Goal: Navigation & Orientation: Find specific page/section

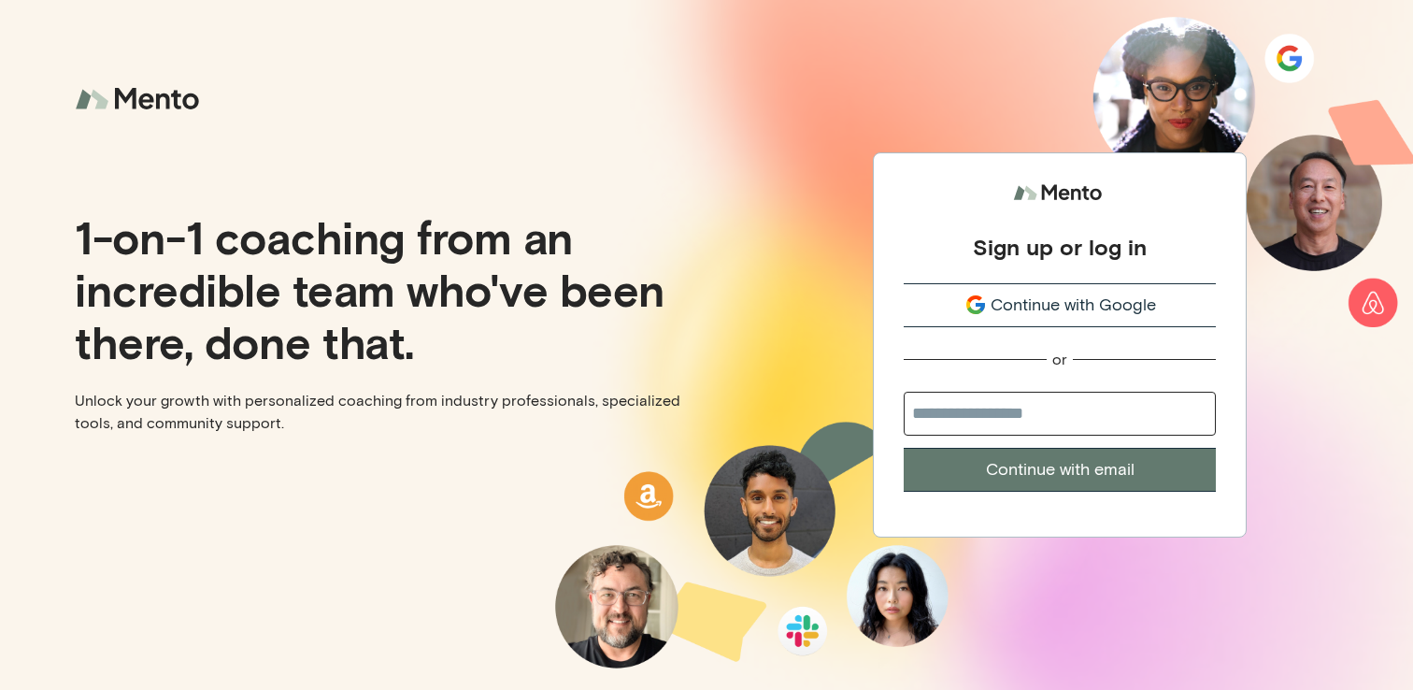
click at [1069, 306] on span "Continue with Google" at bounding box center [1073, 305] width 165 height 25
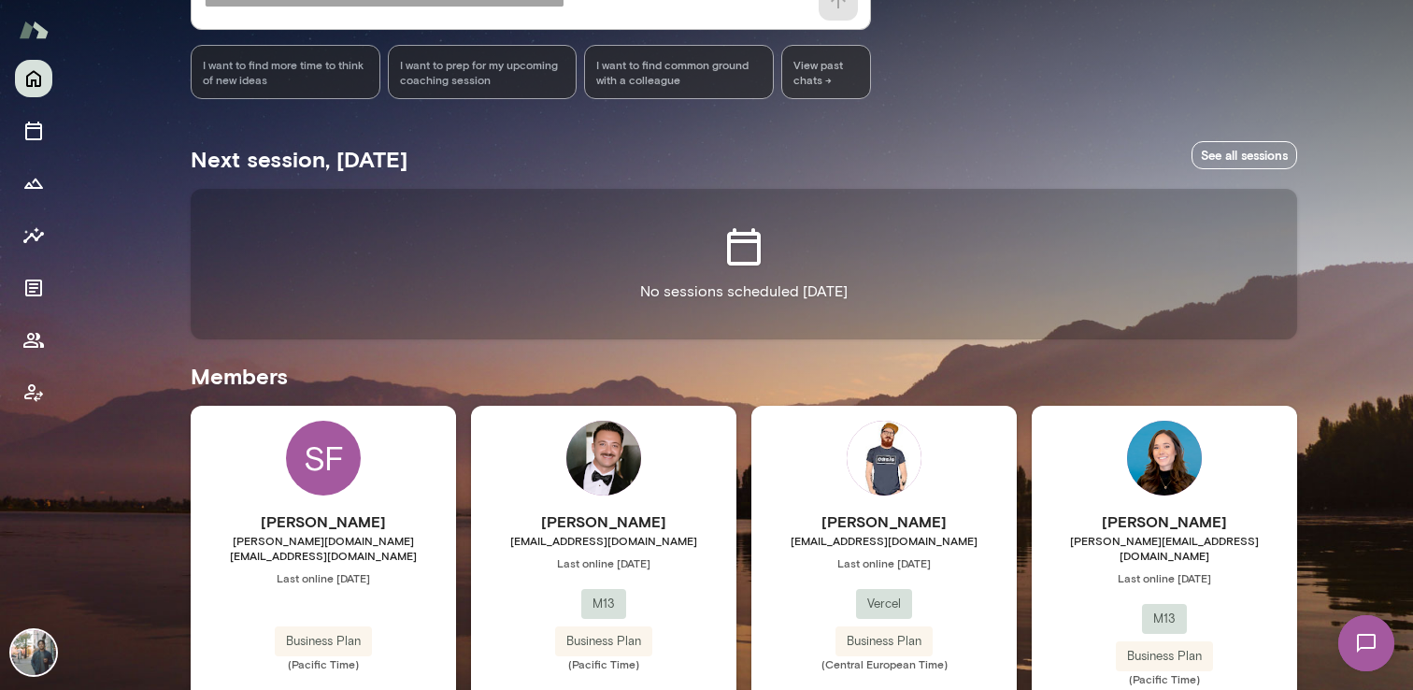
scroll to position [294, 0]
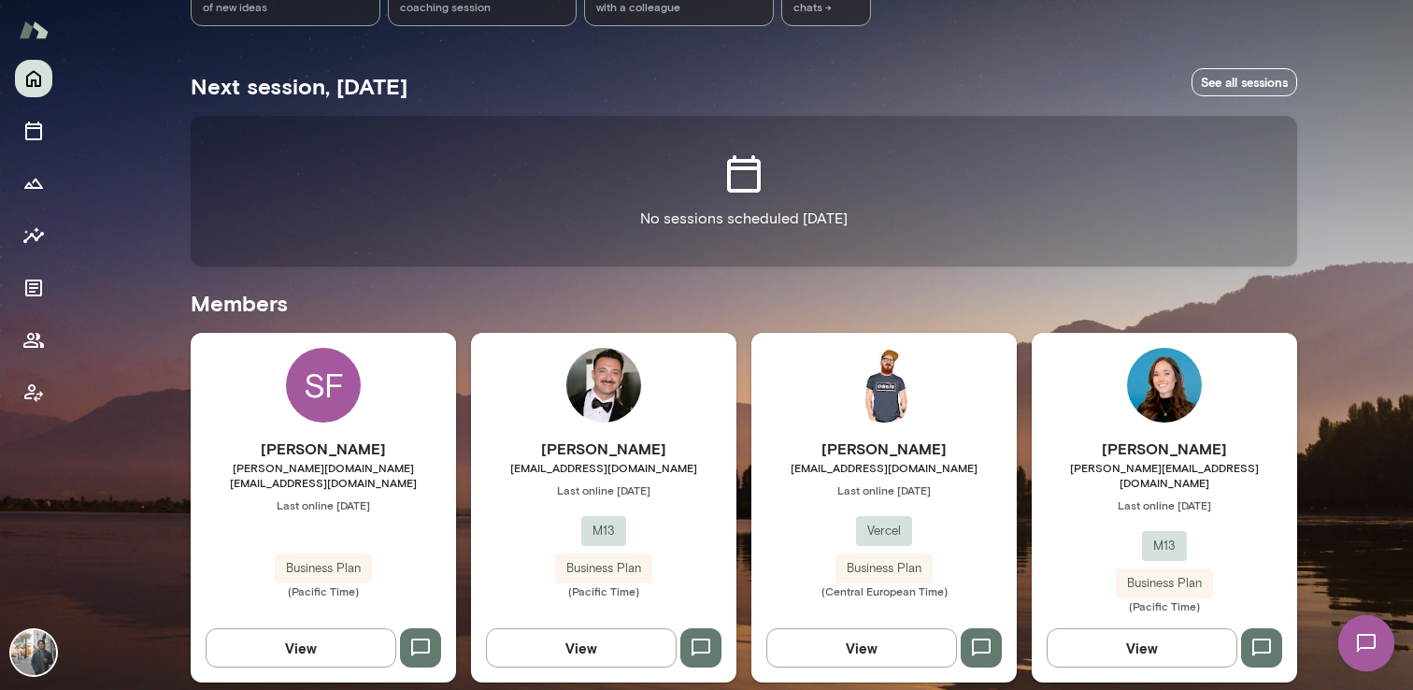
click at [1128, 631] on button "View" at bounding box center [1142, 647] width 191 height 39
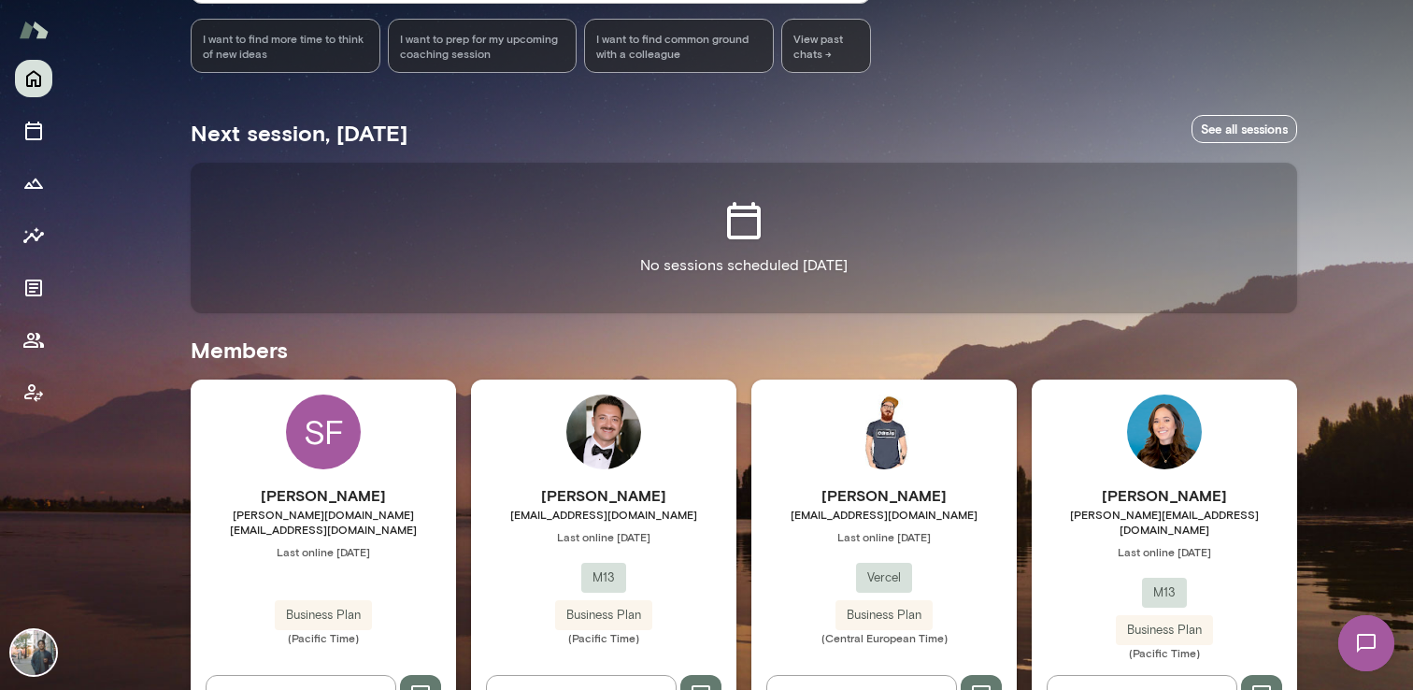
scroll to position [294, 0]
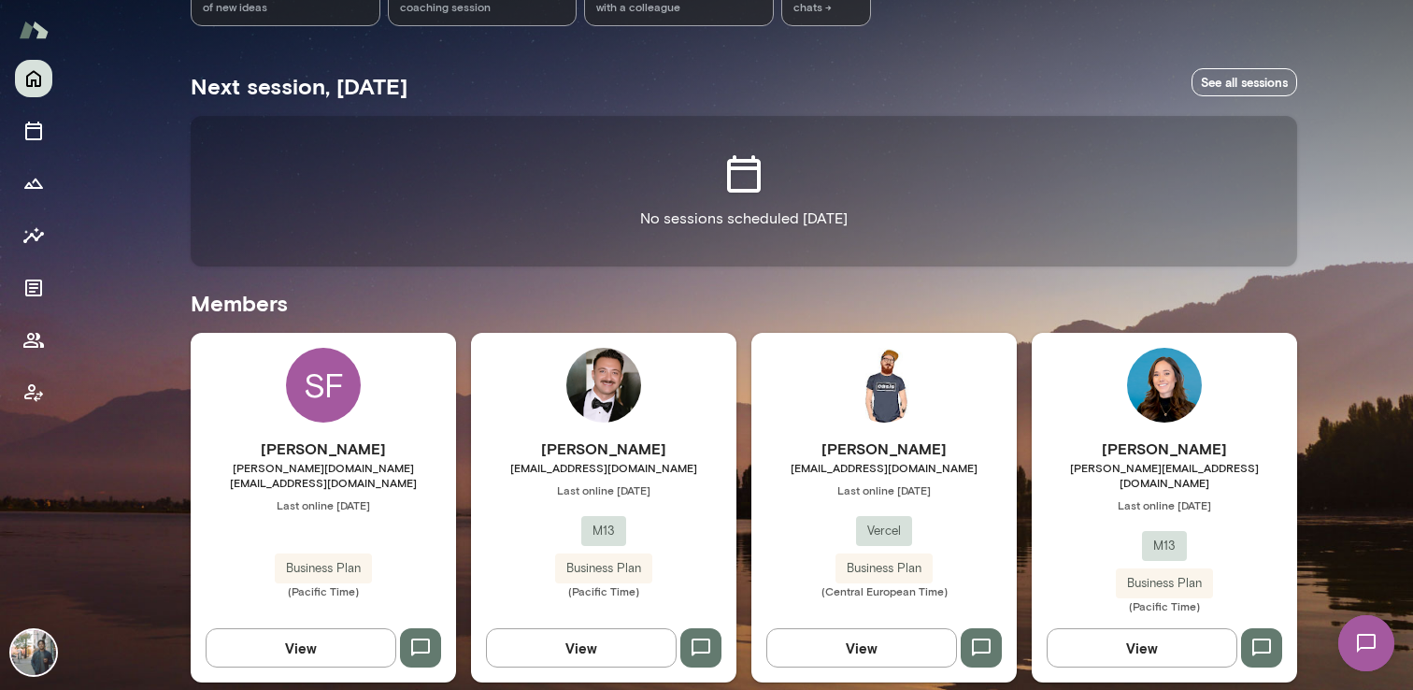
click at [551, 634] on button "View" at bounding box center [581, 647] width 191 height 39
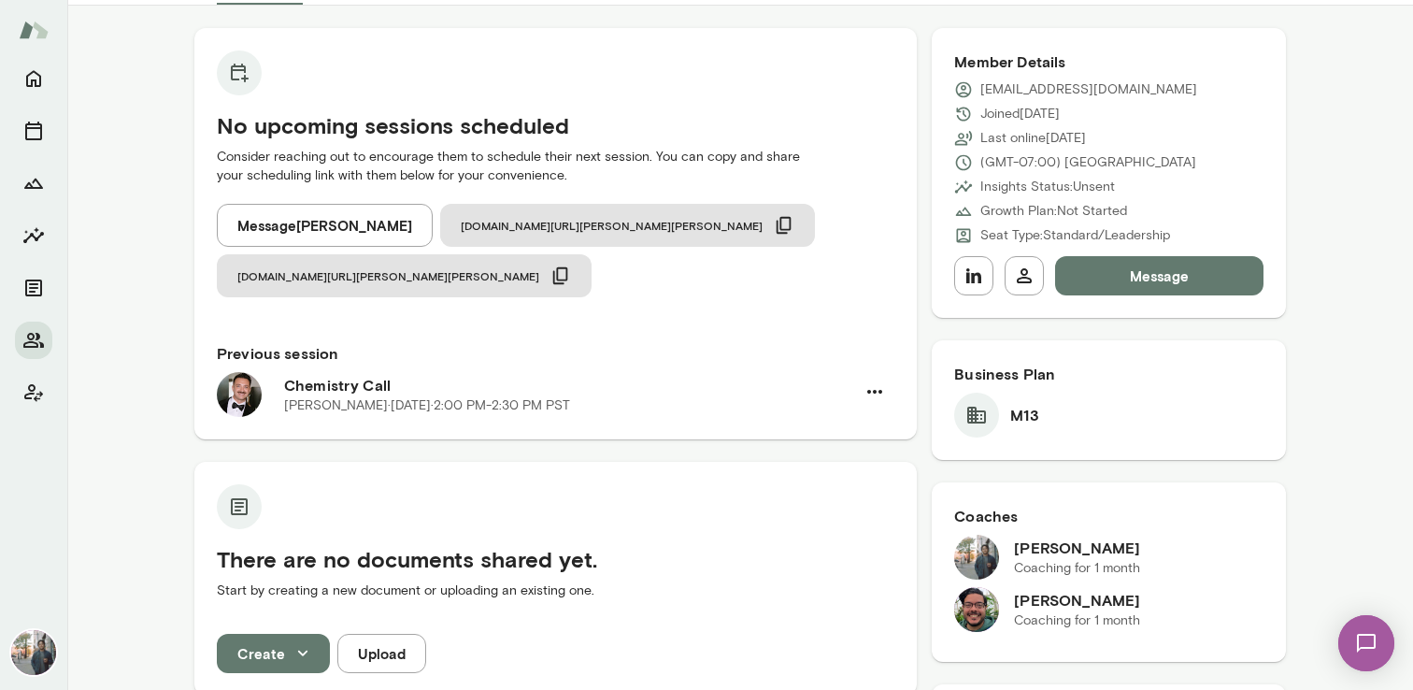
scroll to position [163, 0]
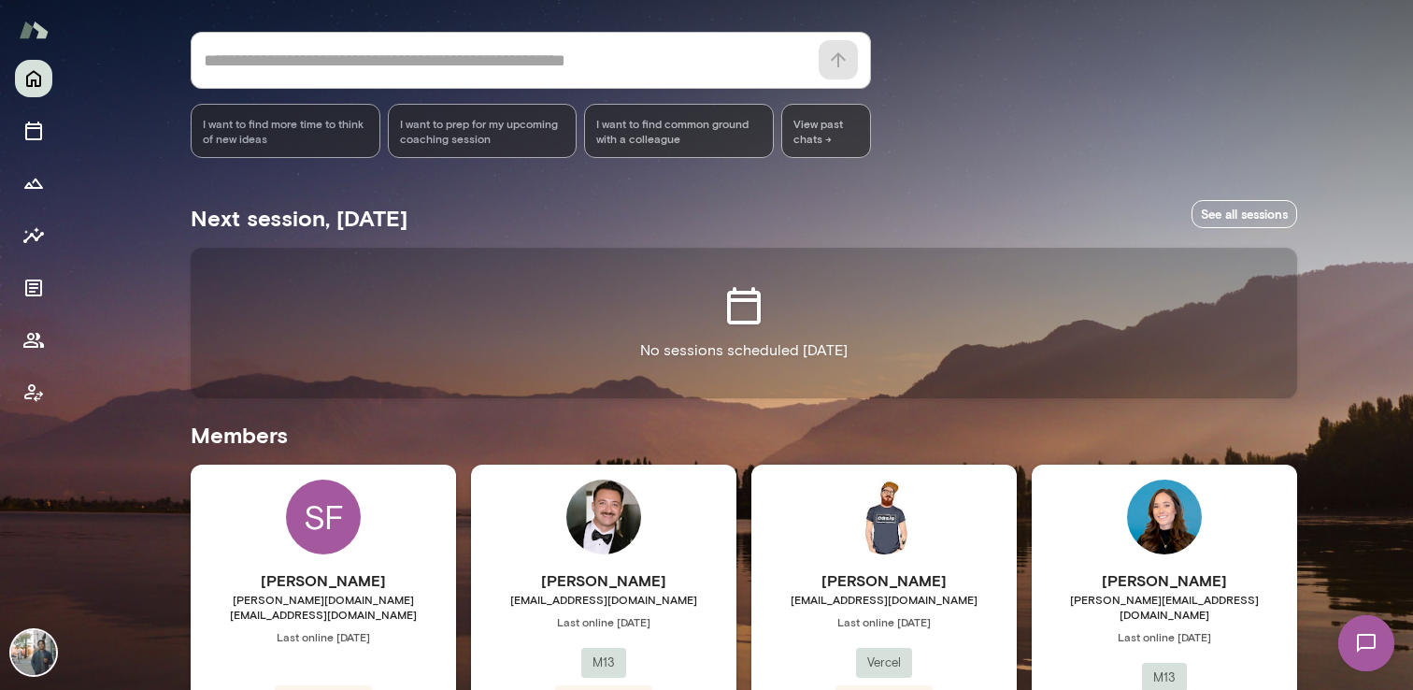
click at [338, 586] on h6 "[PERSON_NAME]" at bounding box center [323, 580] width 265 height 22
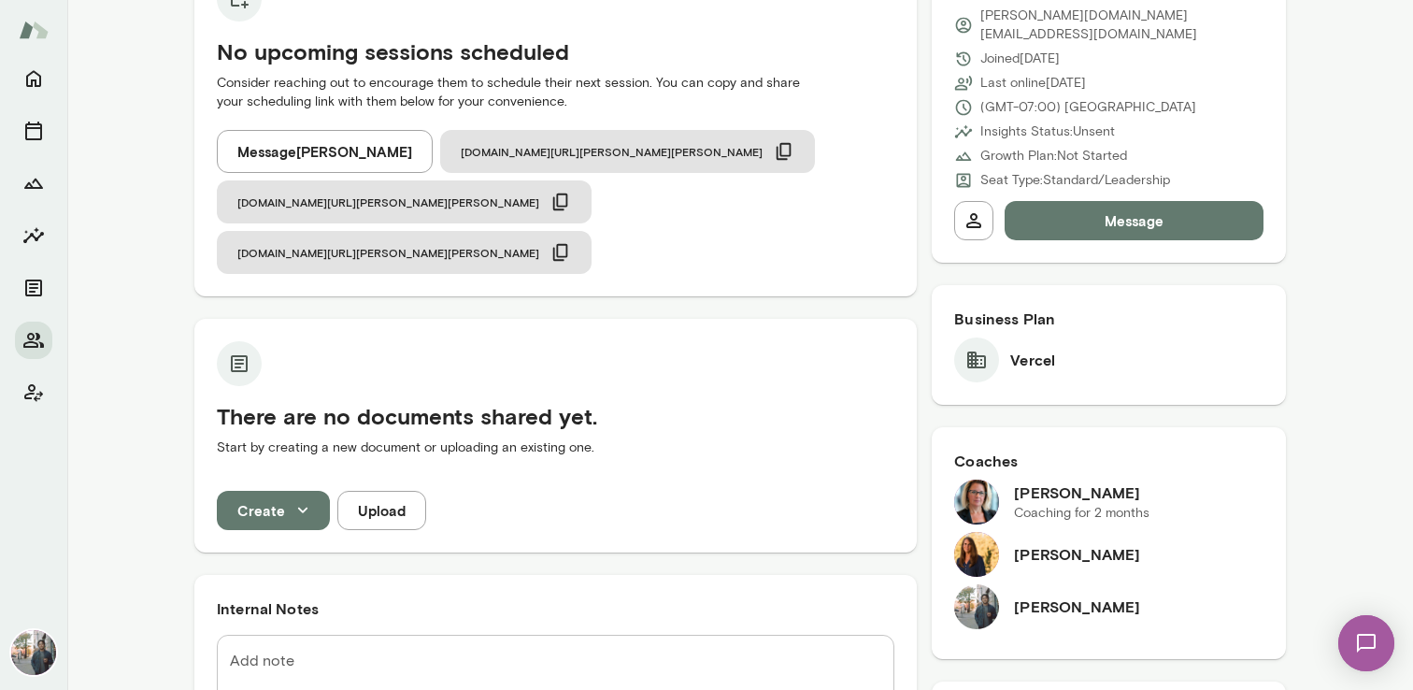
scroll to position [237, 0]
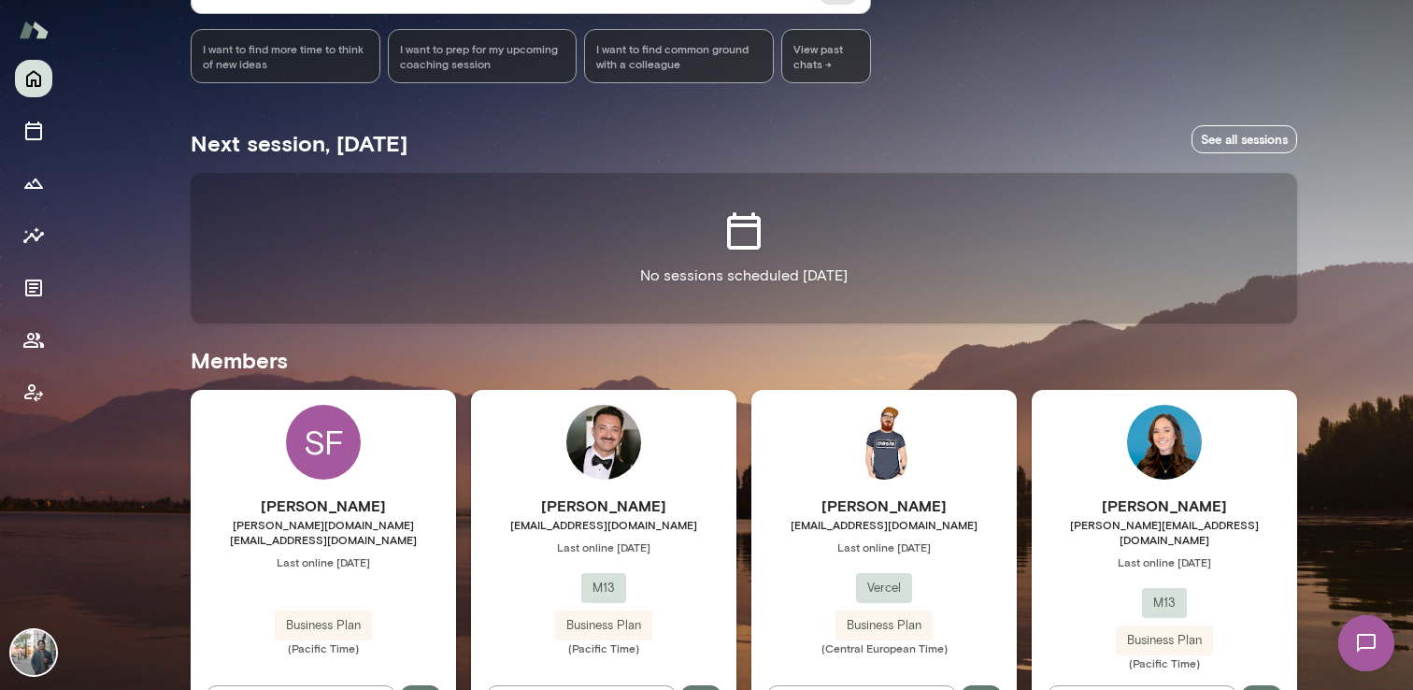
scroll to position [294, 0]
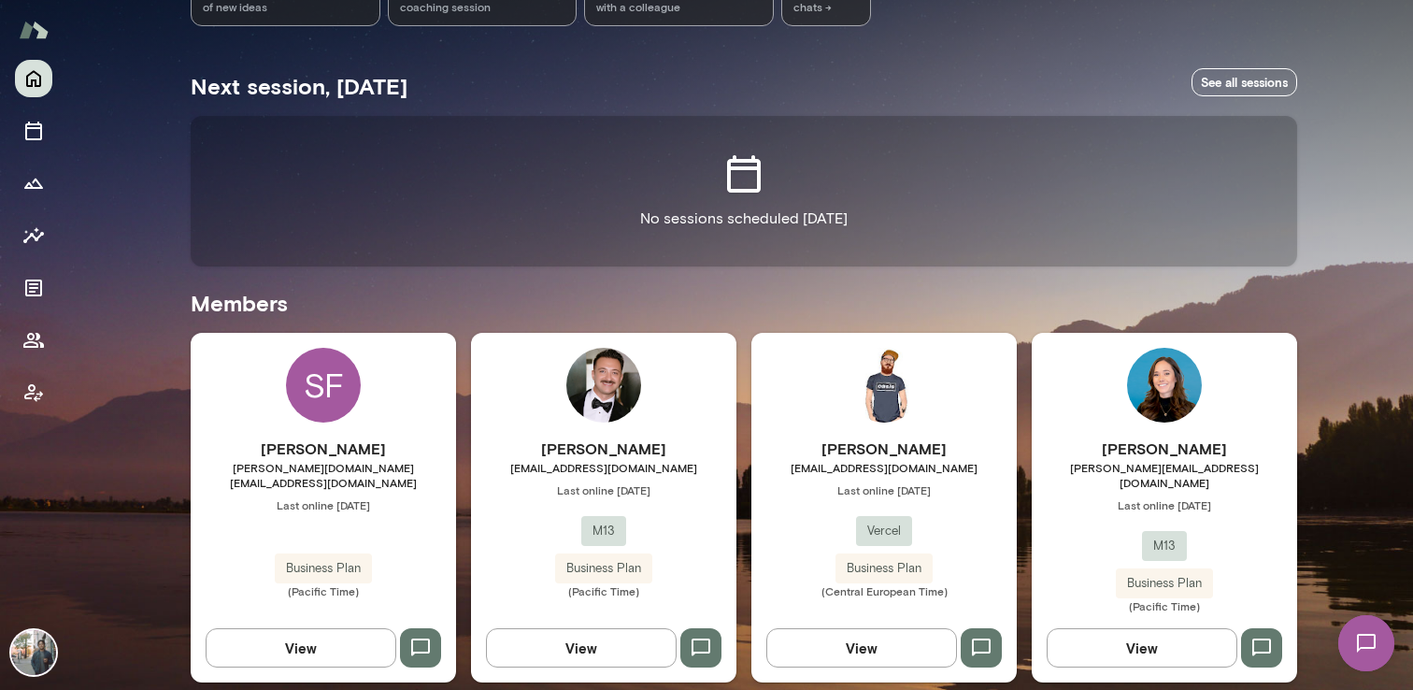
click at [1373, 646] on img at bounding box center [1366, 643] width 77 height 77
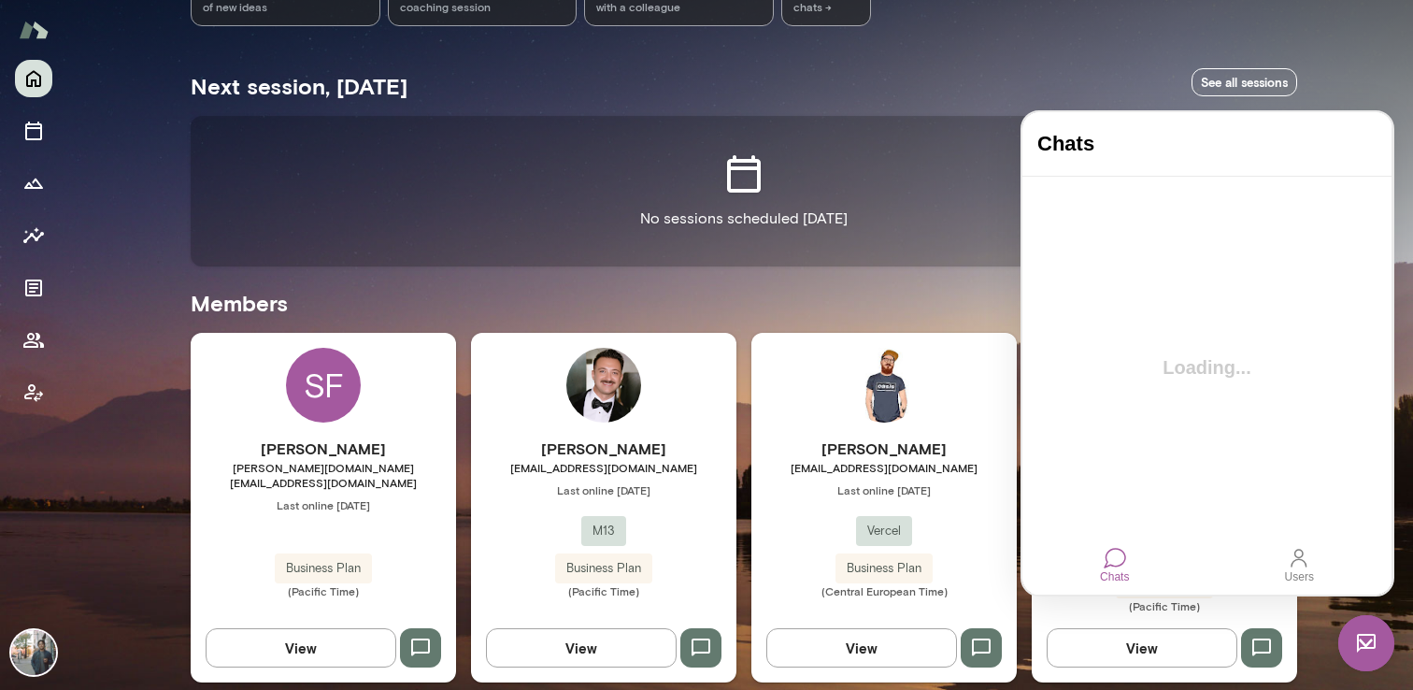
scroll to position [0, 0]
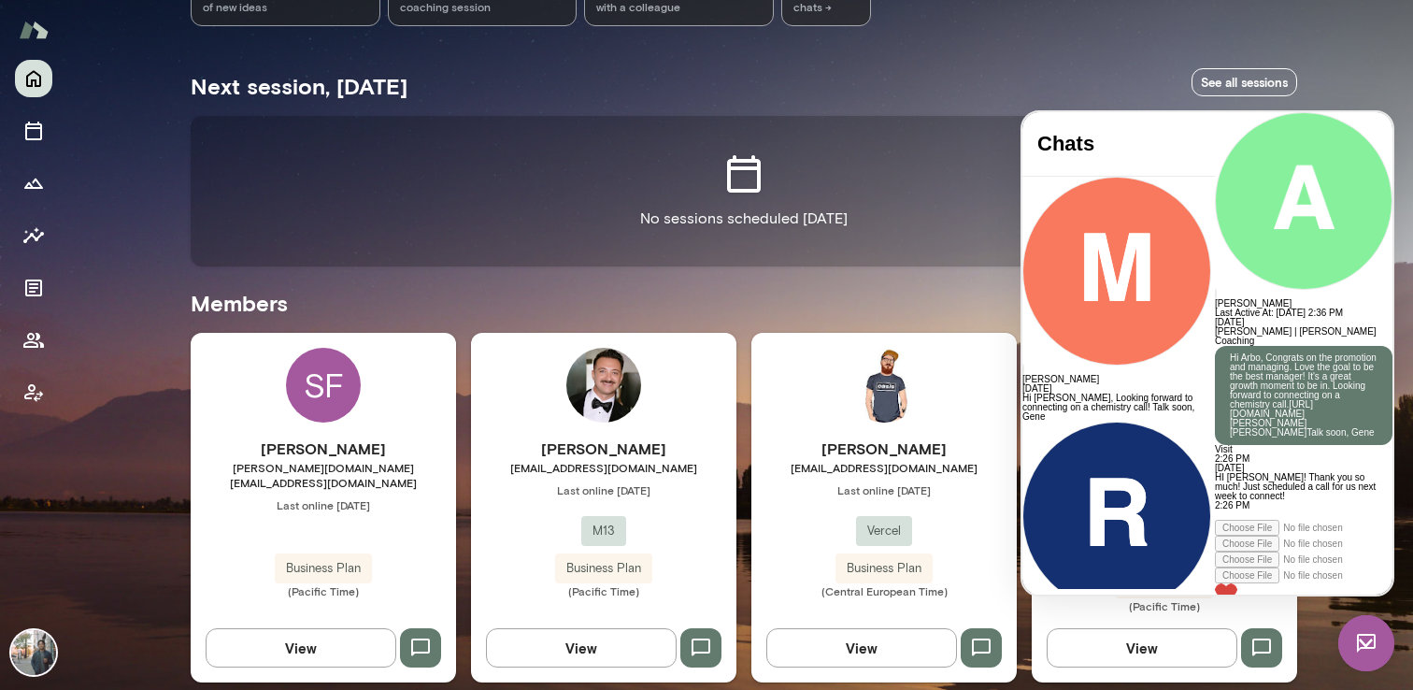
scroll to position [381, 0]
click at [1366, 635] on img at bounding box center [1366, 643] width 56 height 56
